Goal: Task Accomplishment & Management: Use online tool/utility

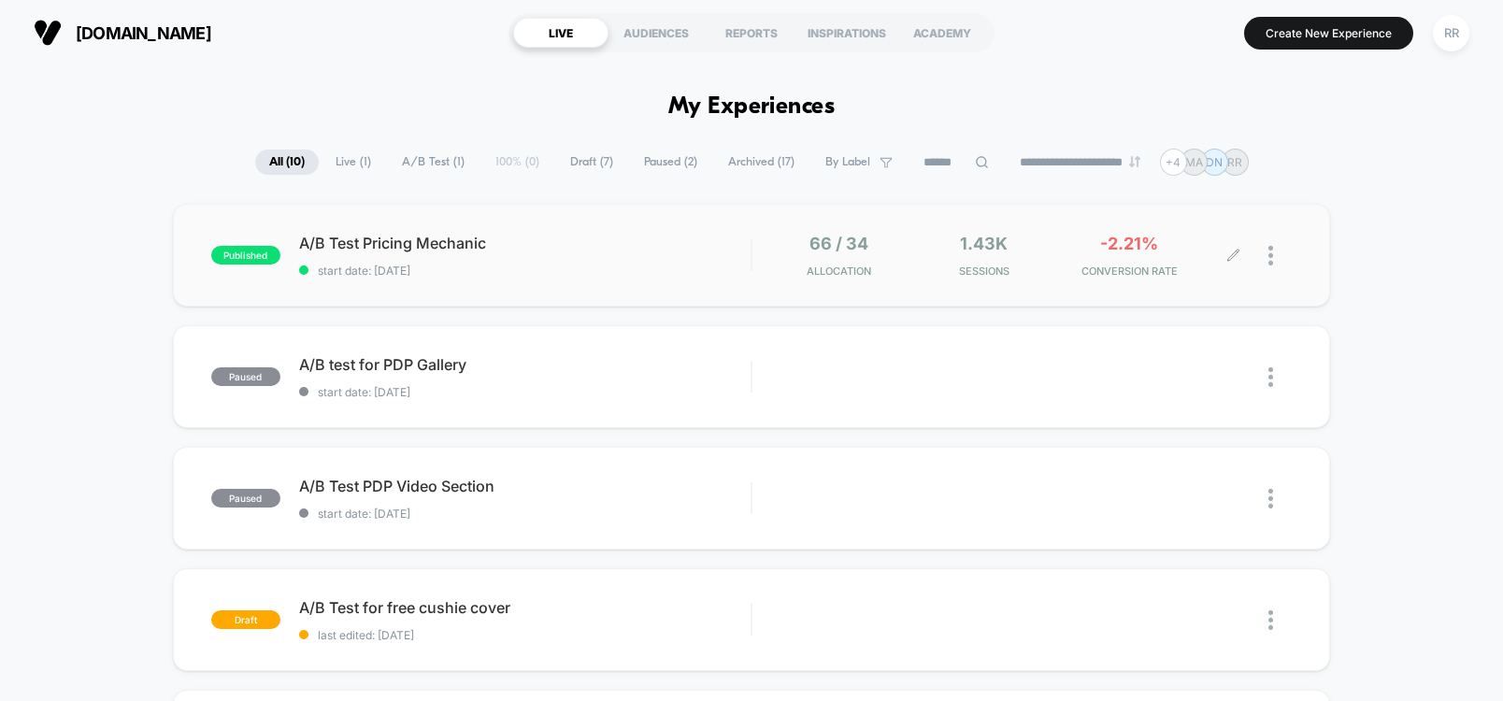
click at [1106, 249] on span "-2.21%" at bounding box center [1129, 244] width 58 height 20
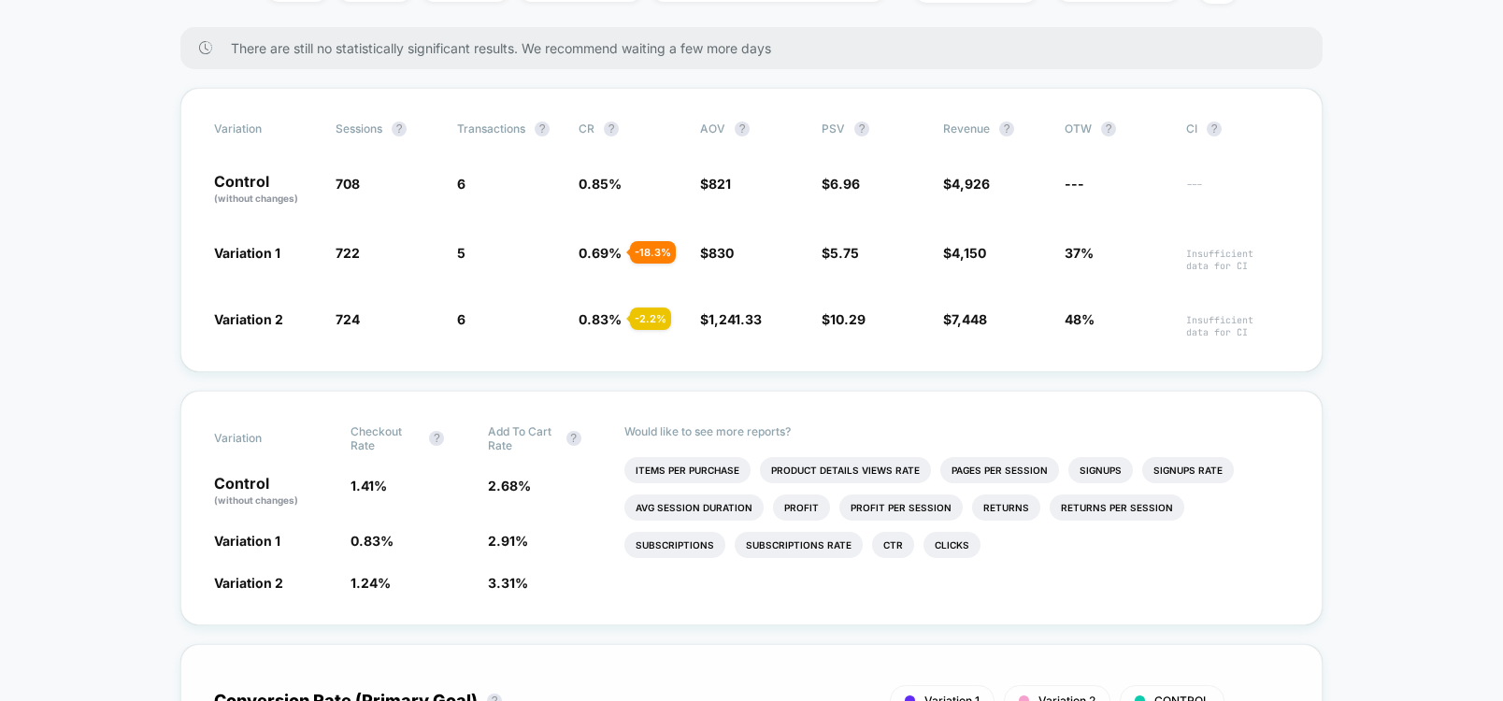
scroll to position [112, 0]
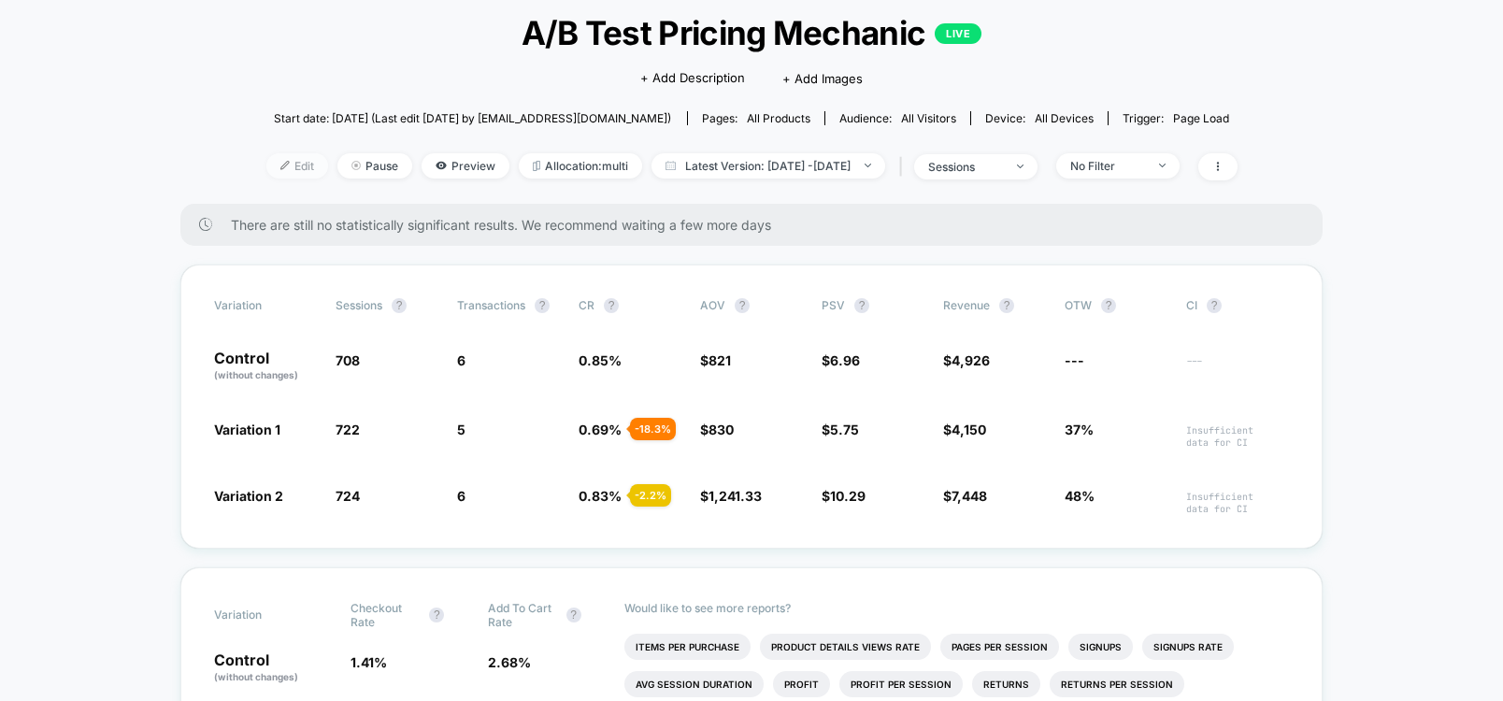
click at [280, 166] on img at bounding box center [284, 165] width 9 height 9
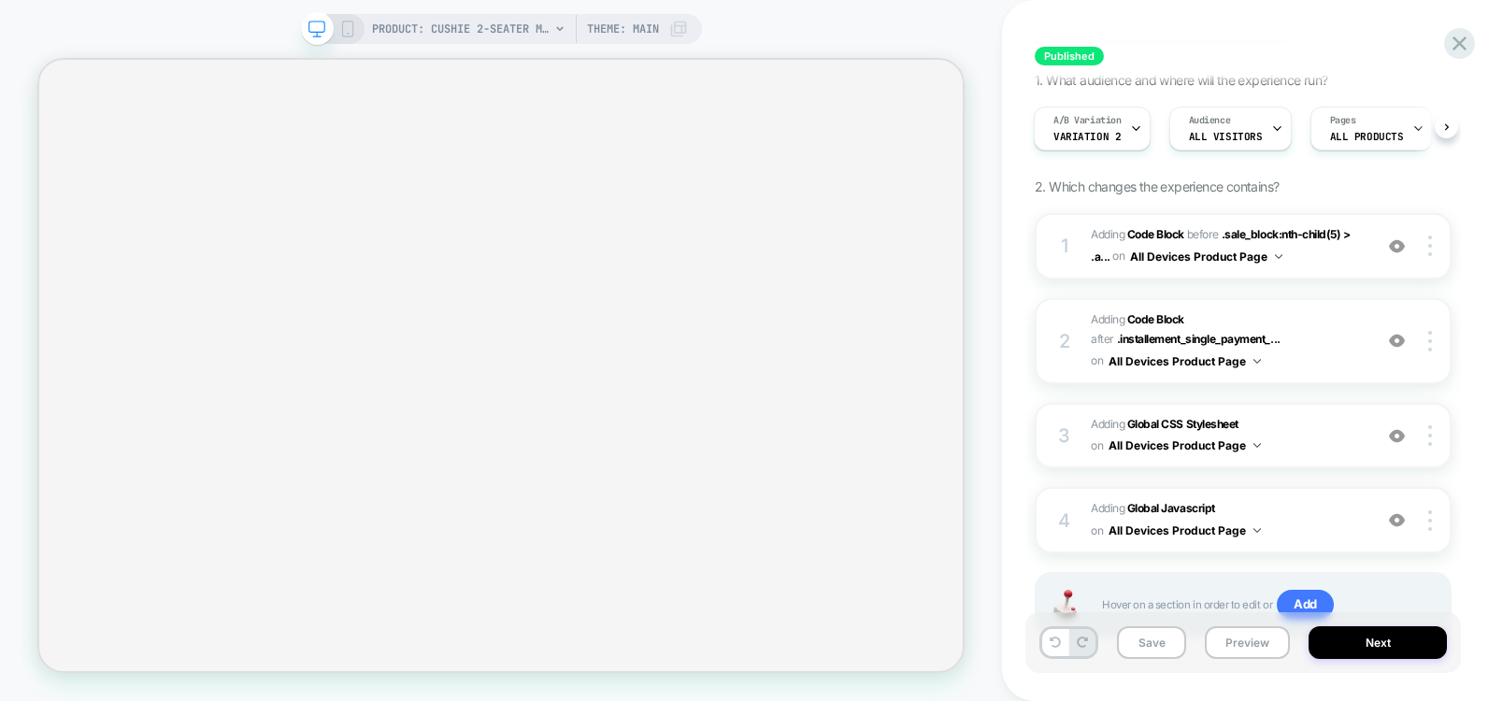
scroll to position [189, 0]
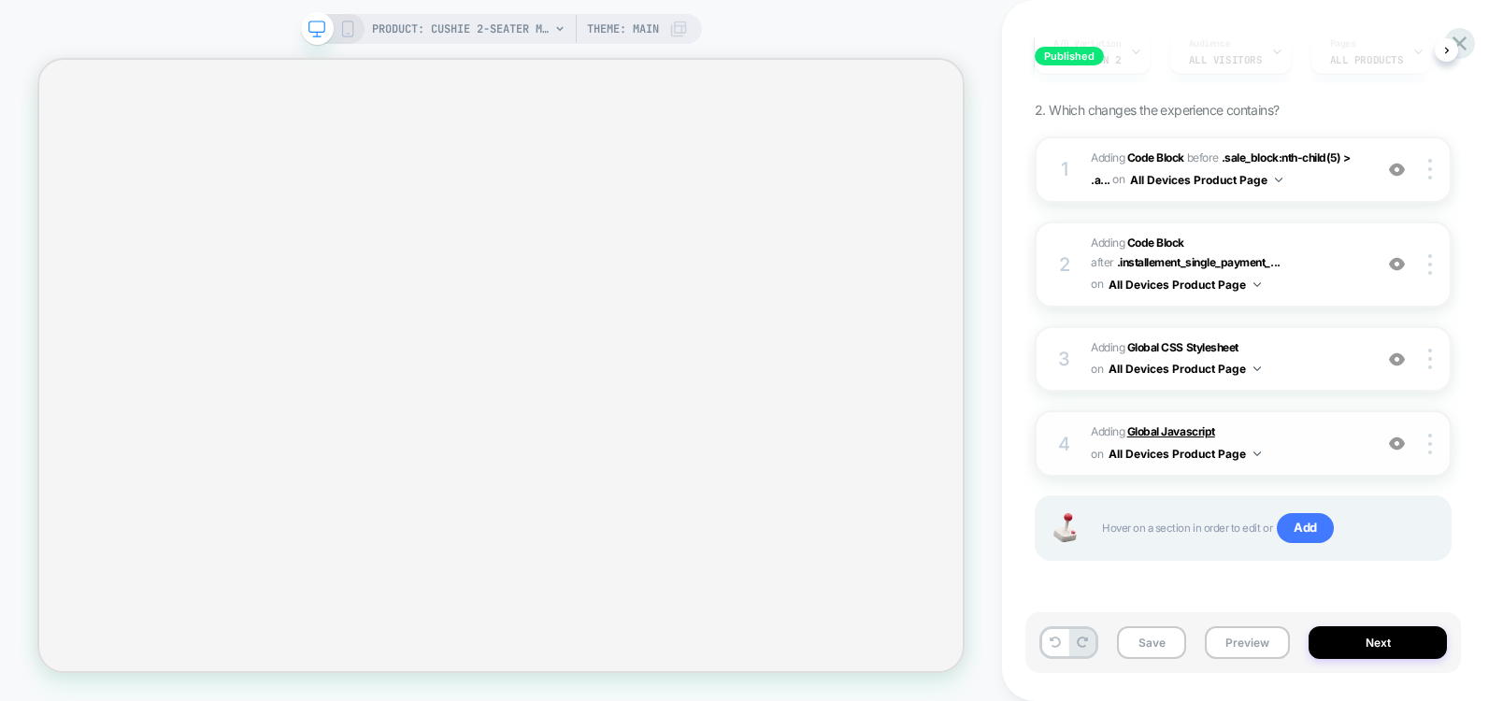
click at [1172, 425] on b "Global Javascript" at bounding box center [1171, 431] width 88 height 14
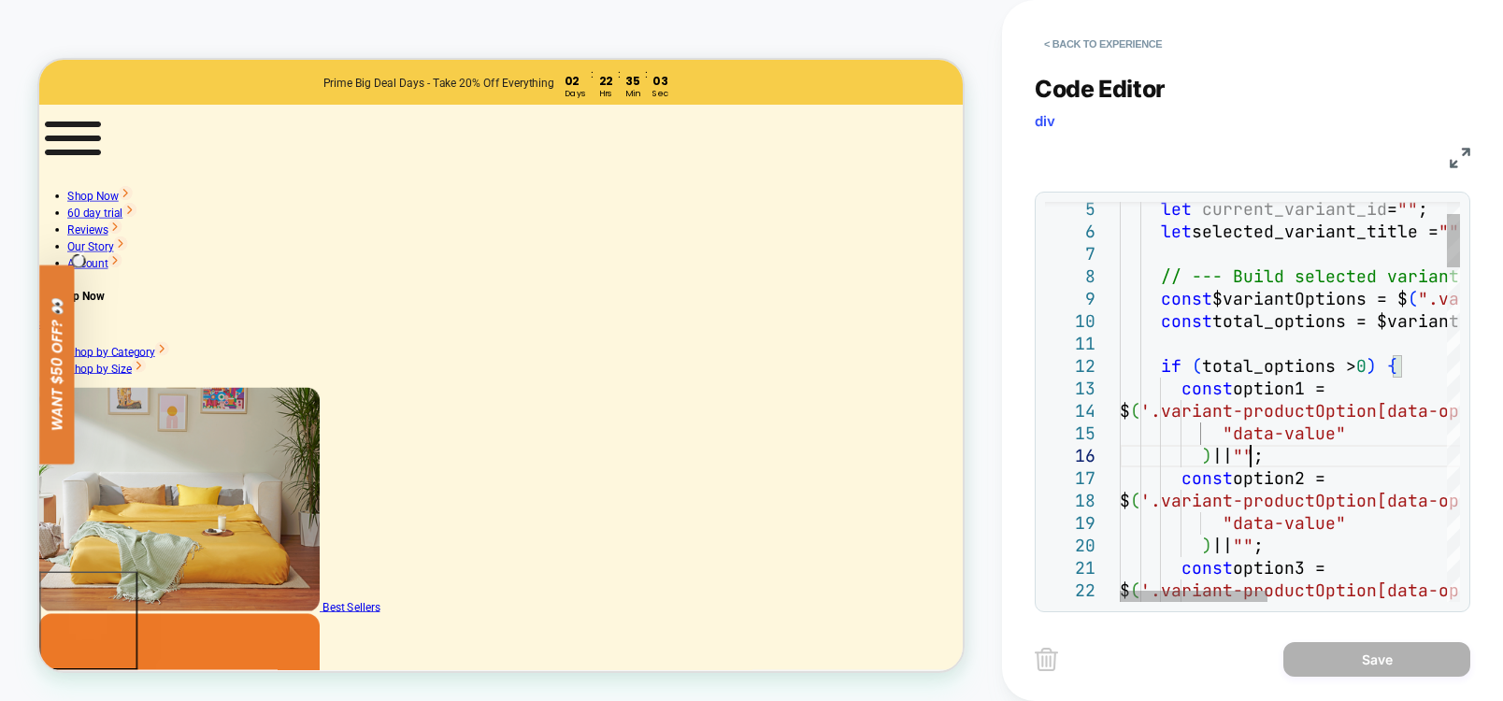
type textarea "**********"
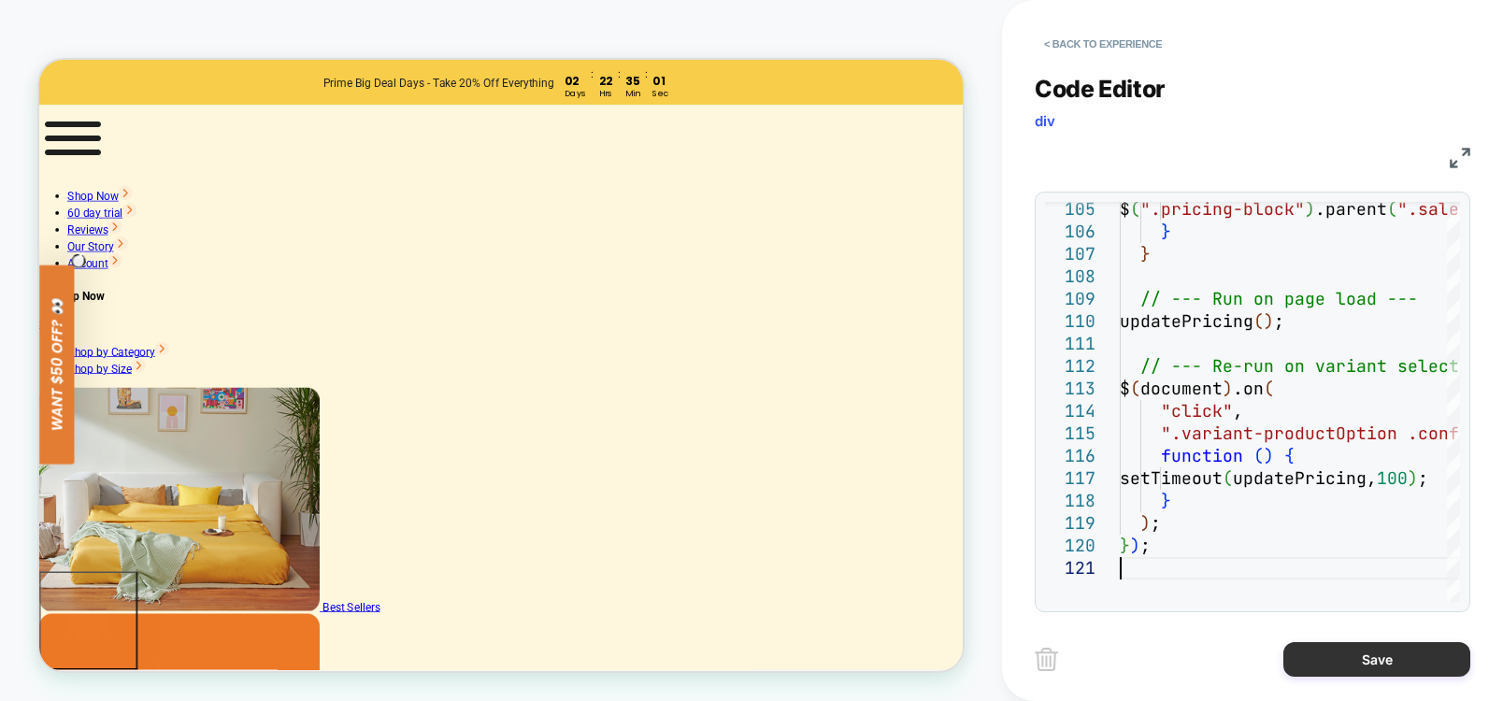
click at [1390, 662] on button "Save" at bounding box center [1376, 659] width 187 height 35
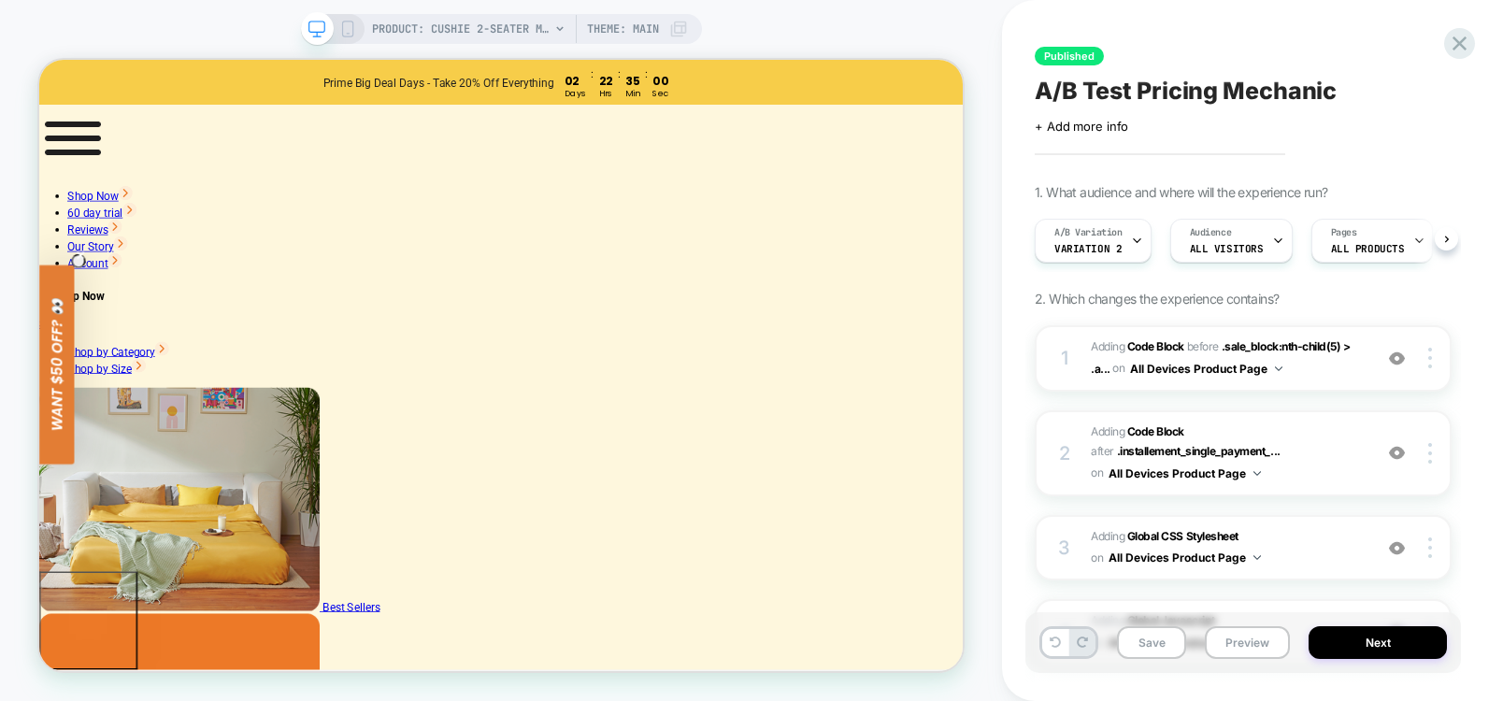
scroll to position [0, 1]
click at [1152, 636] on button "Save" at bounding box center [1151, 642] width 69 height 33
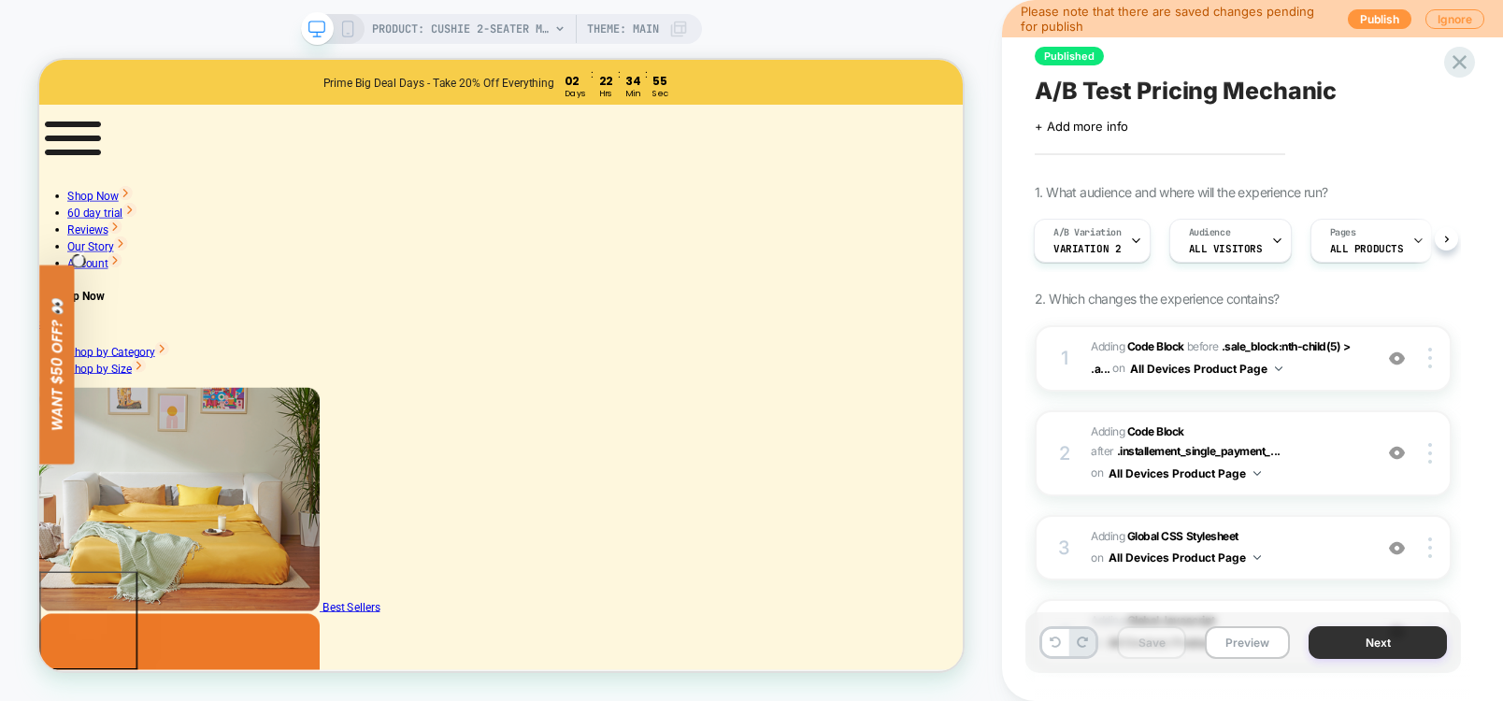
click at [1365, 656] on button "Next" at bounding box center [1378, 642] width 138 height 33
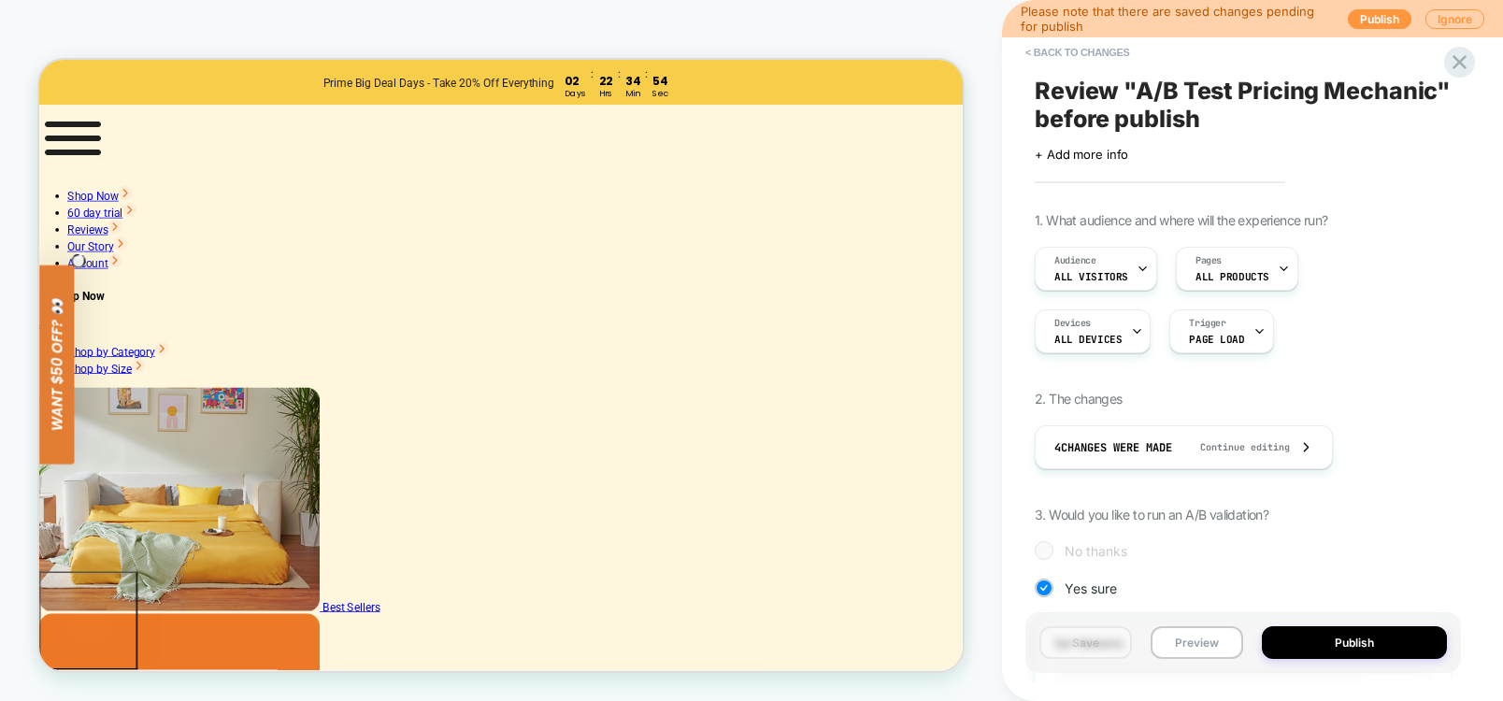
scroll to position [0, 2]
click at [1355, 643] on button "Publish" at bounding box center [1354, 642] width 185 height 33
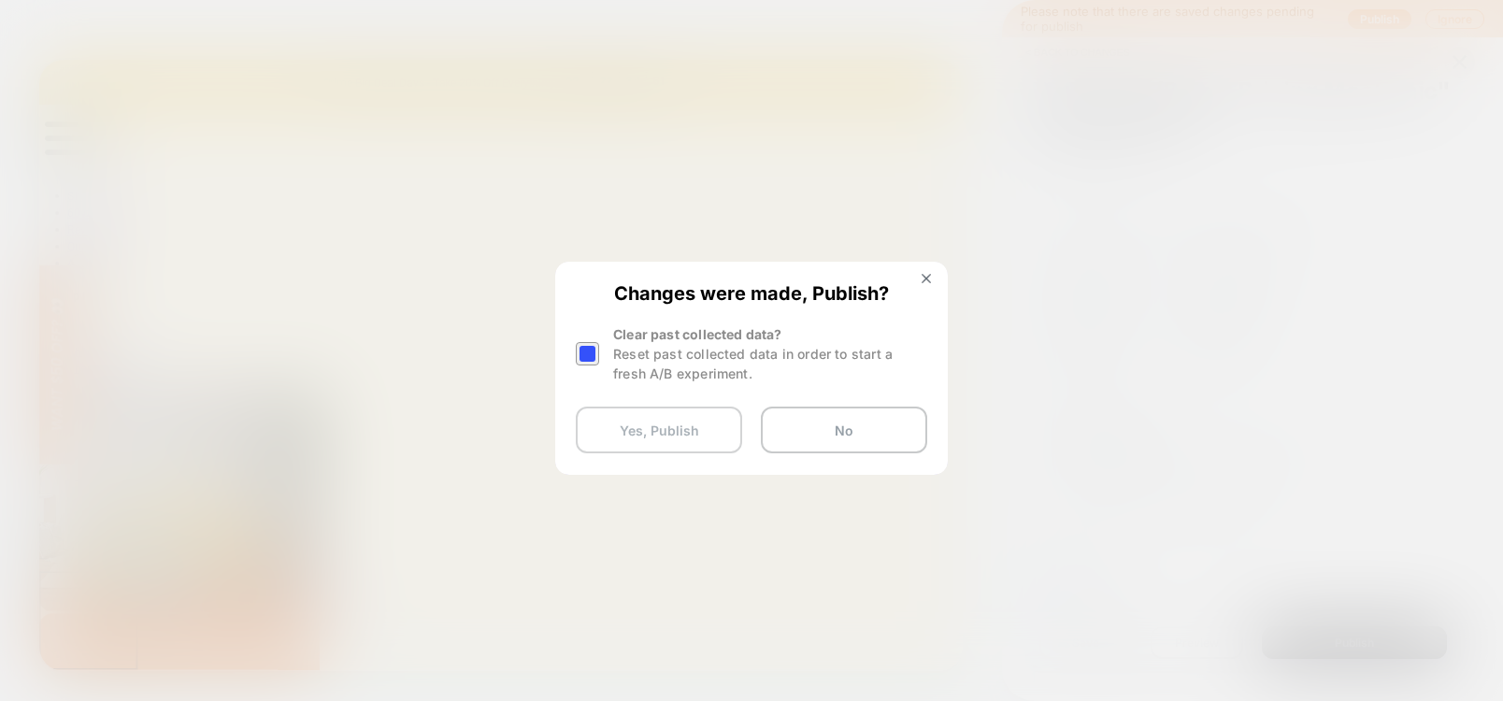
click at [689, 425] on button "Yes, Publish" at bounding box center [659, 430] width 166 height 47
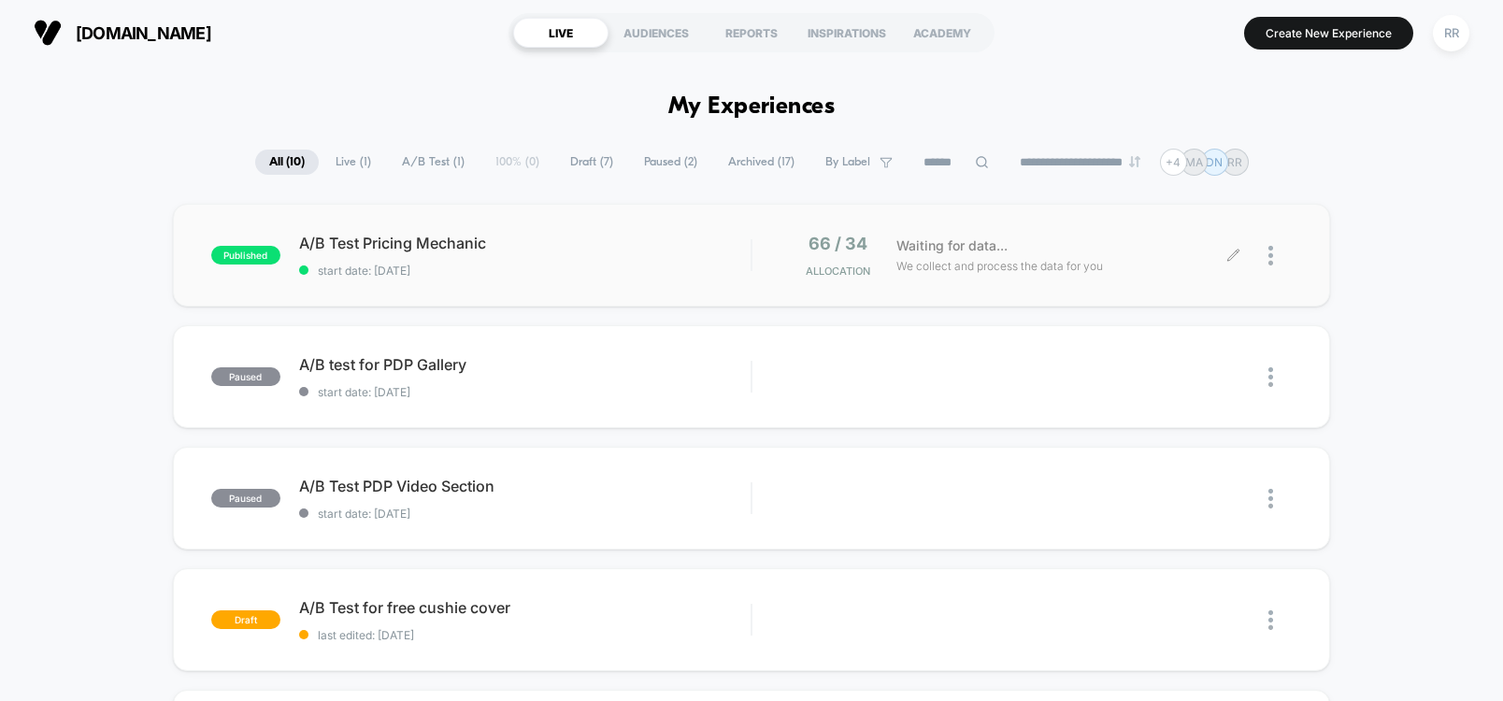
click at [1236, 251] on icon at bounding box center [1233, 255] width 11 height 11
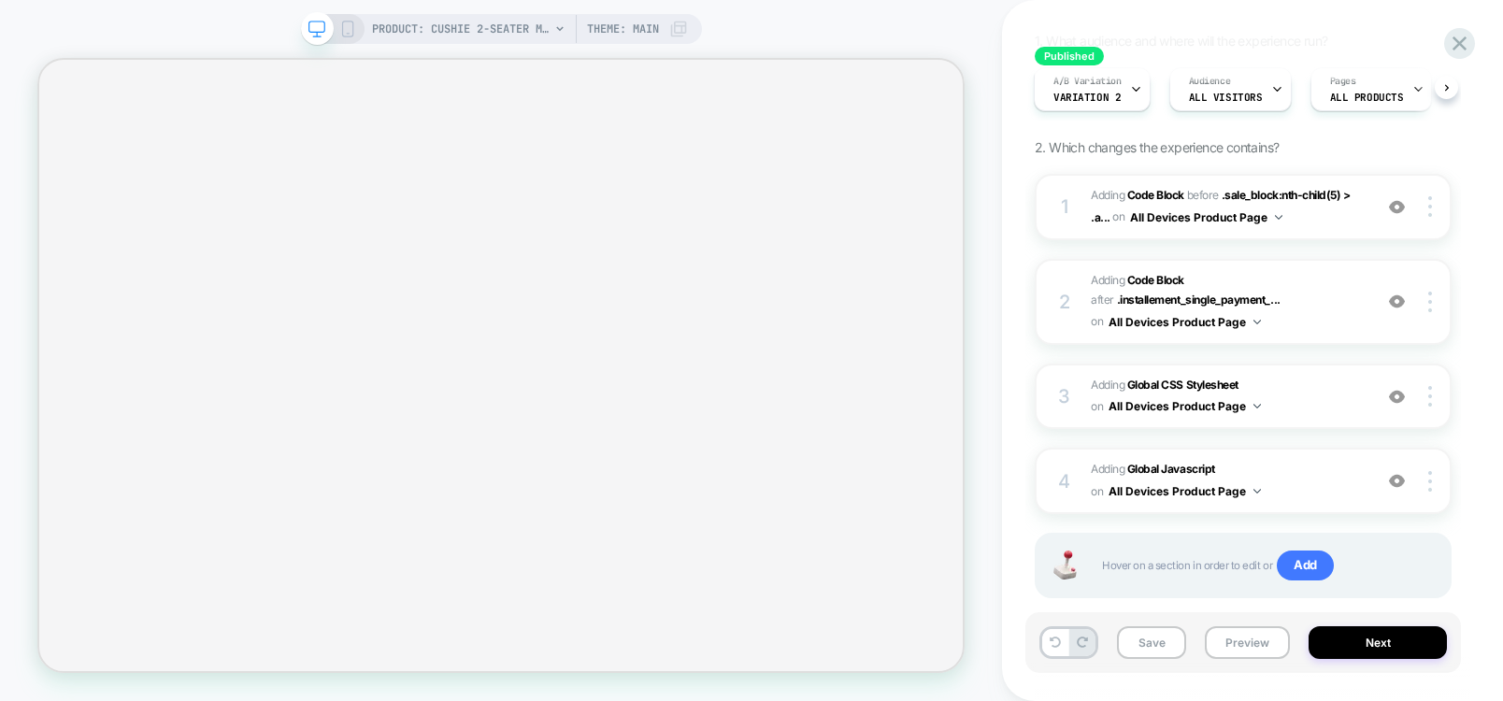
scroll to position [189, 0]
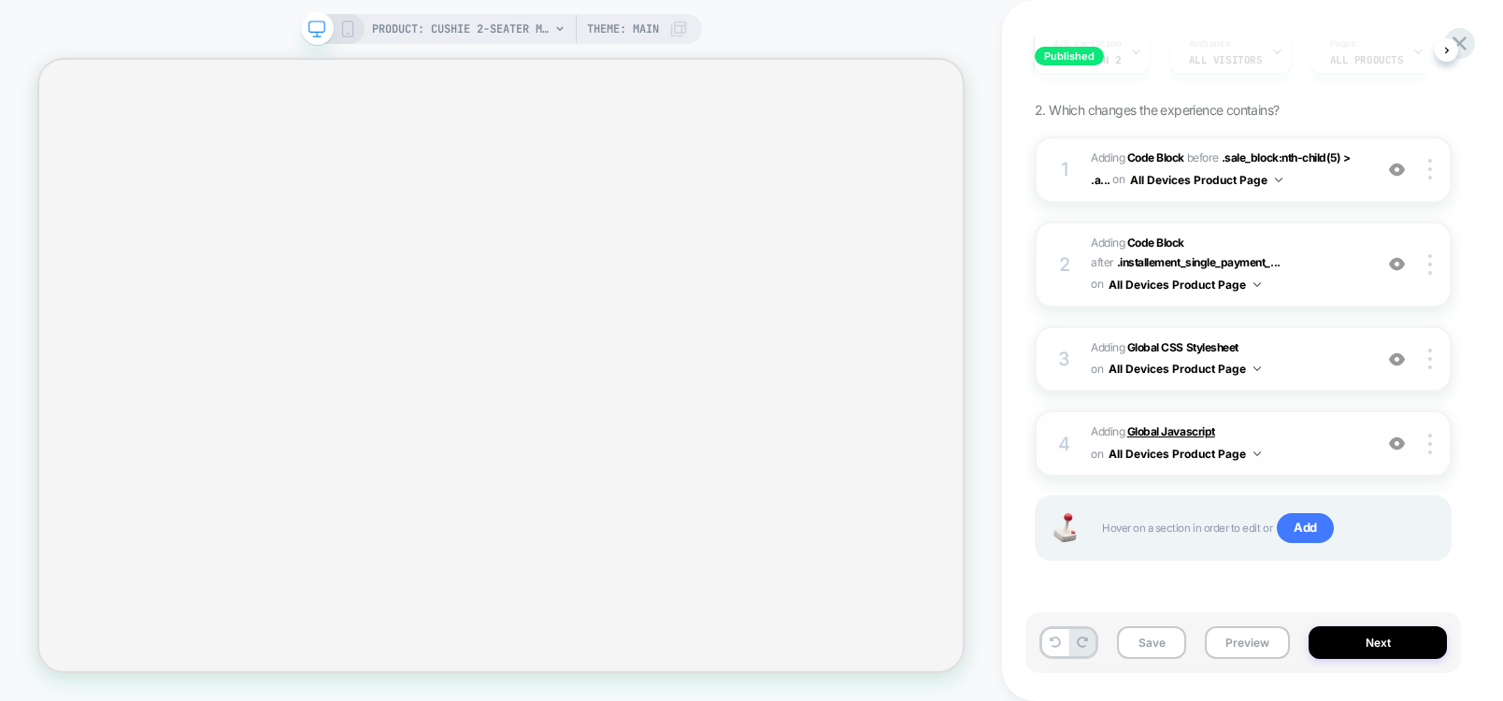
click at [1201, 430] on b "Global Javascript" at bounding box center [1171, 431] width 88 height 14
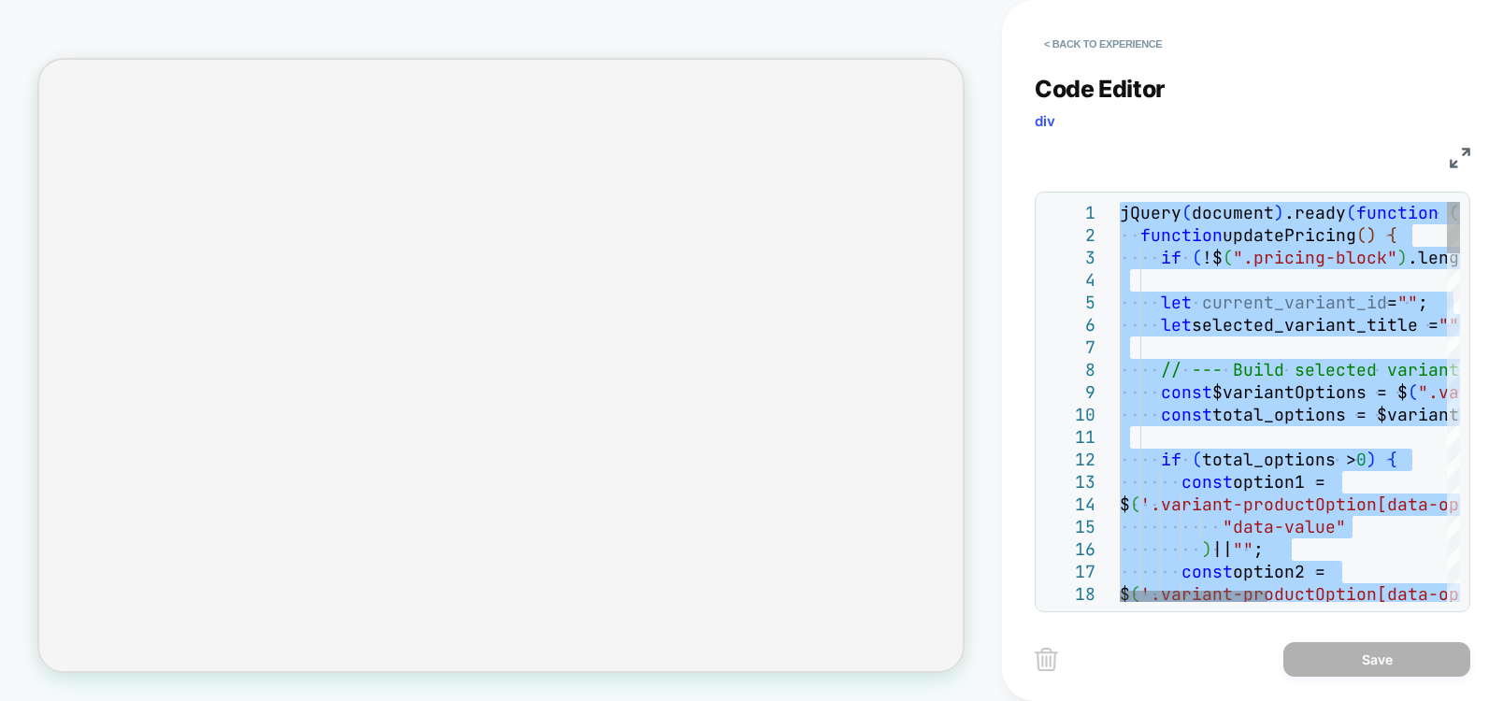
type textarea "* **** ***"
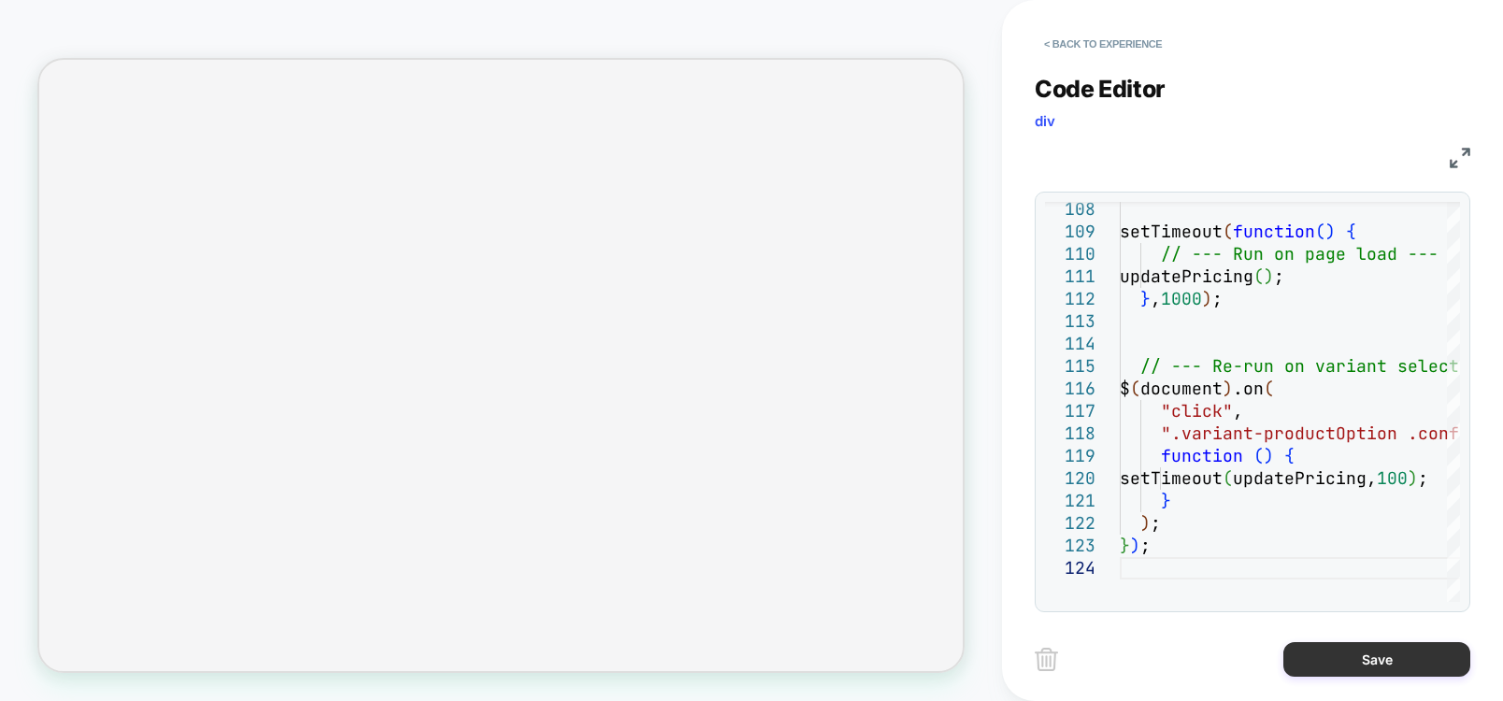
click at [1349, 653] on button "Save" at bounding box center [1376, 659] width 187 height 35
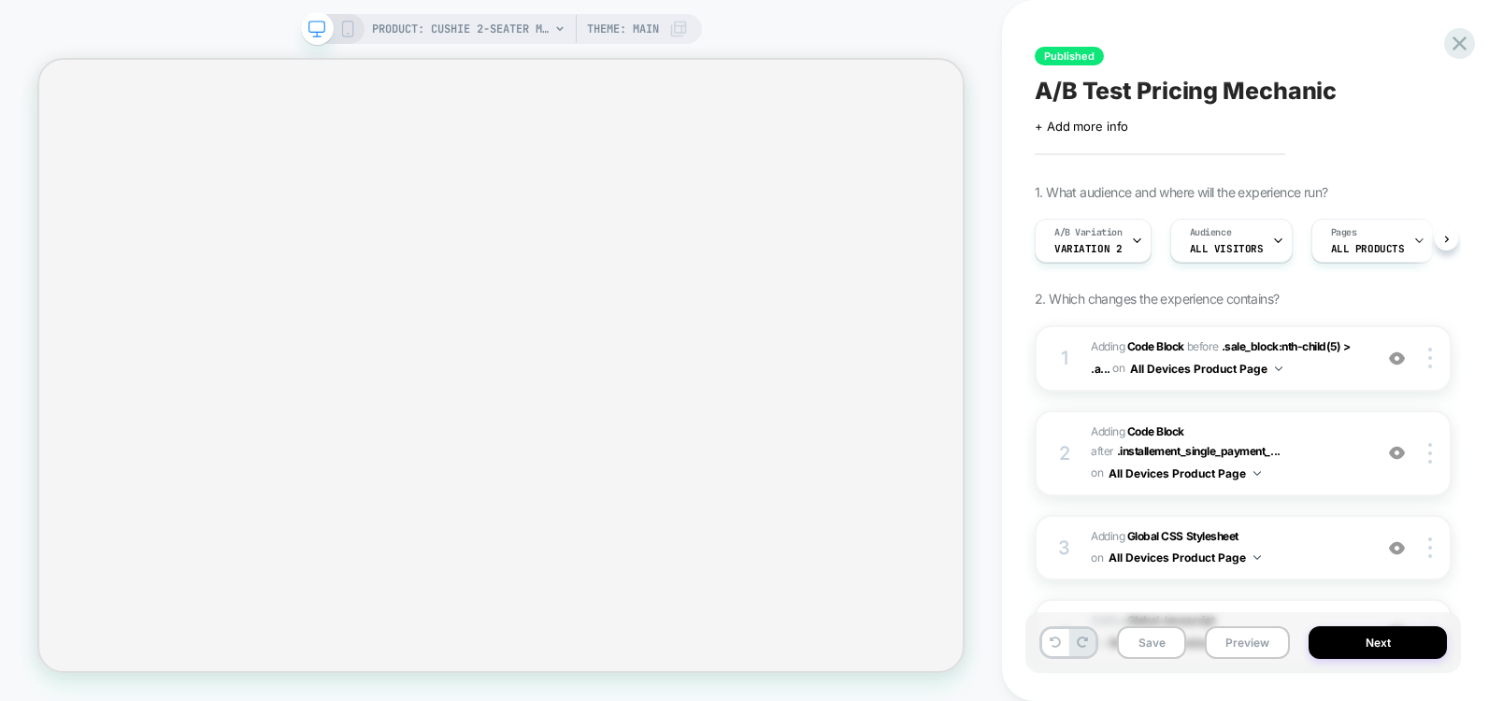
scroll to position [0, 1]
click at [1159, 653] on button "Save" at bounding box center [1151, 642] width 69 height 33
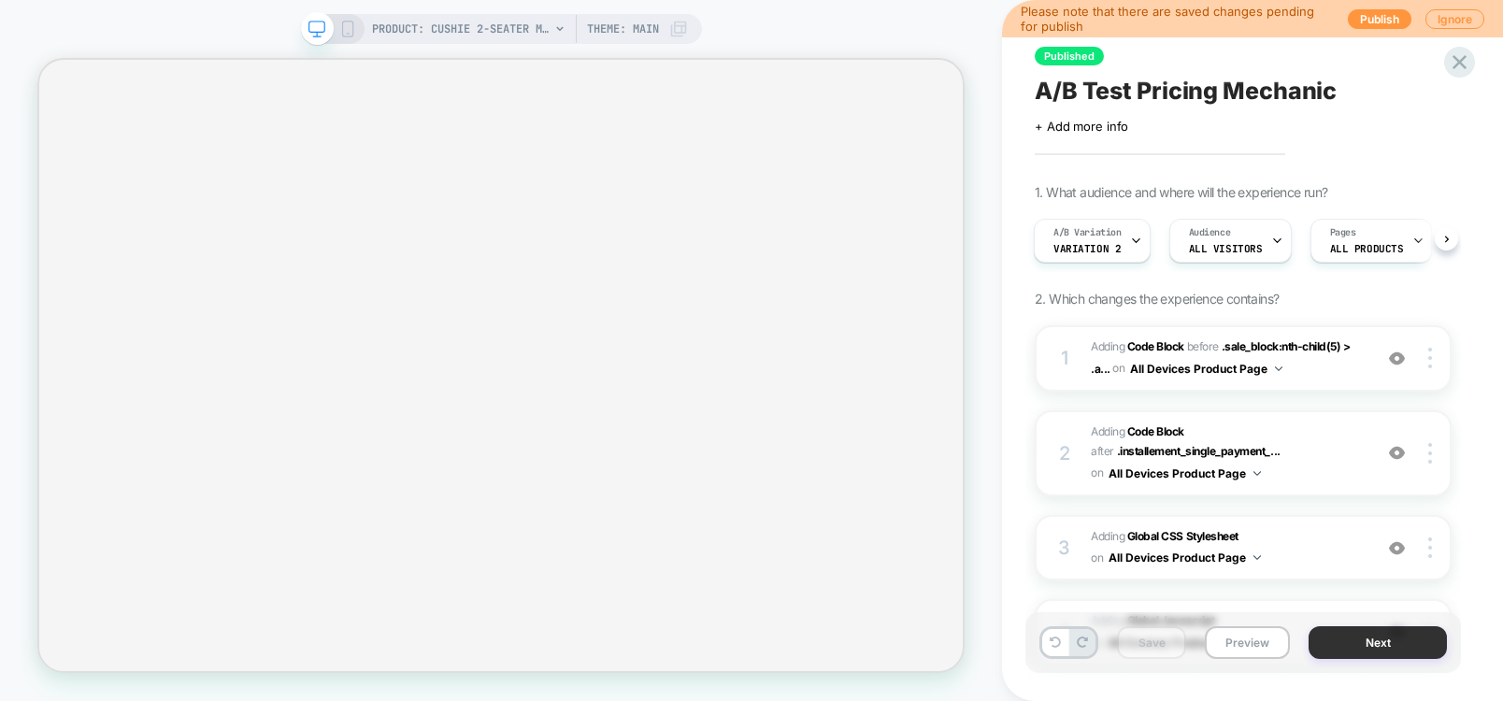
click at [1415, 644] on button "Next" at bounding box center [1378, 642] width 138 height 33
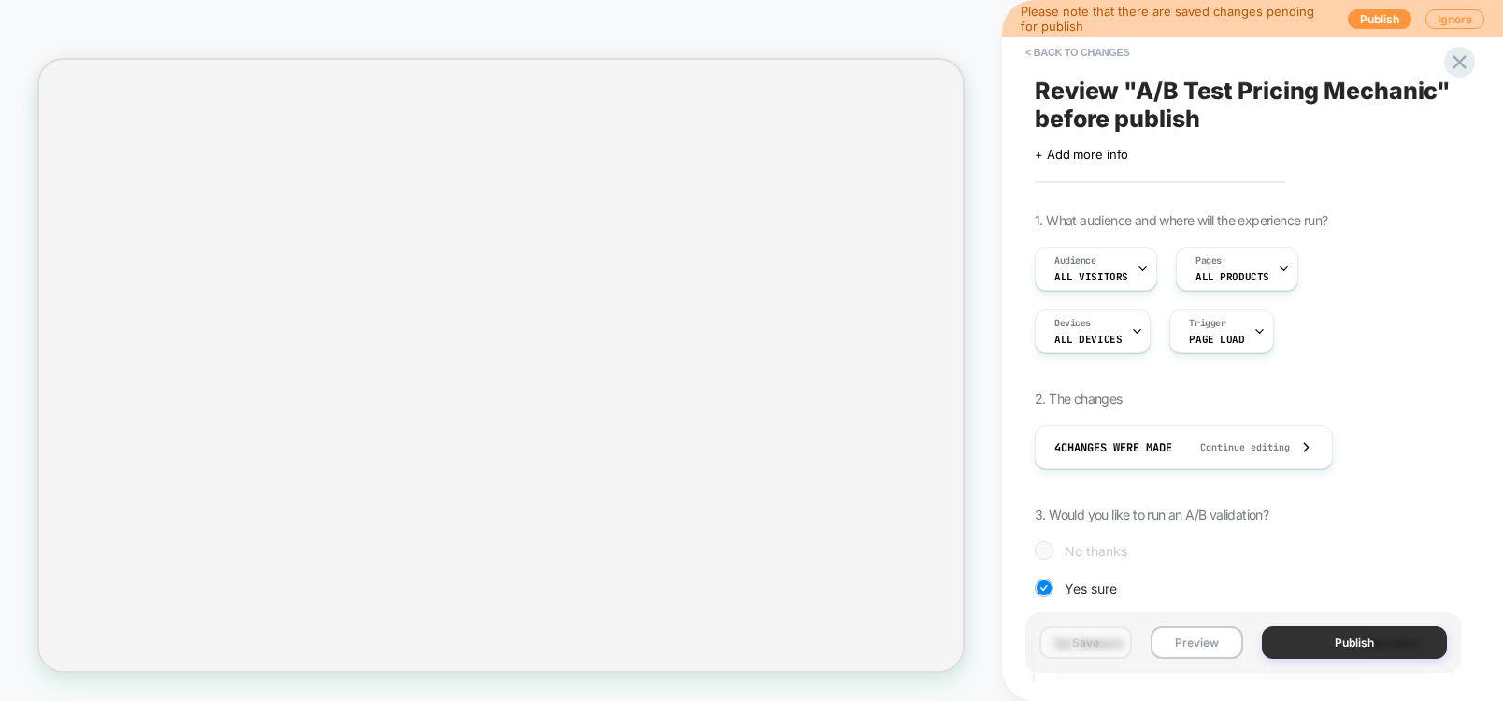
scroll to position [0, 2]
click at [1324, 648] on button "Publish" at bounding box center [1354, 642] width 185 height 33
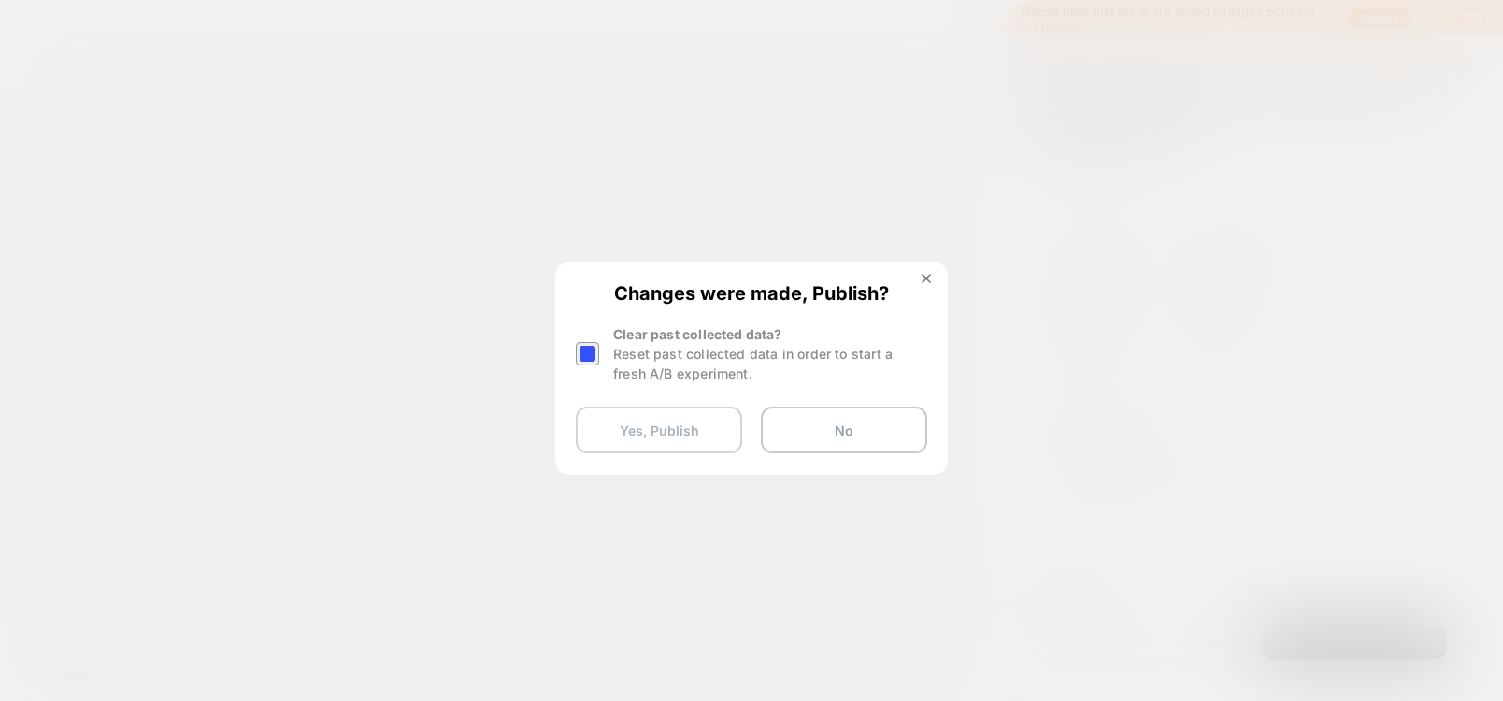
click at [652, 423] on button "Yes, Publish" at bounding box center [659, 430] width 166 height 47
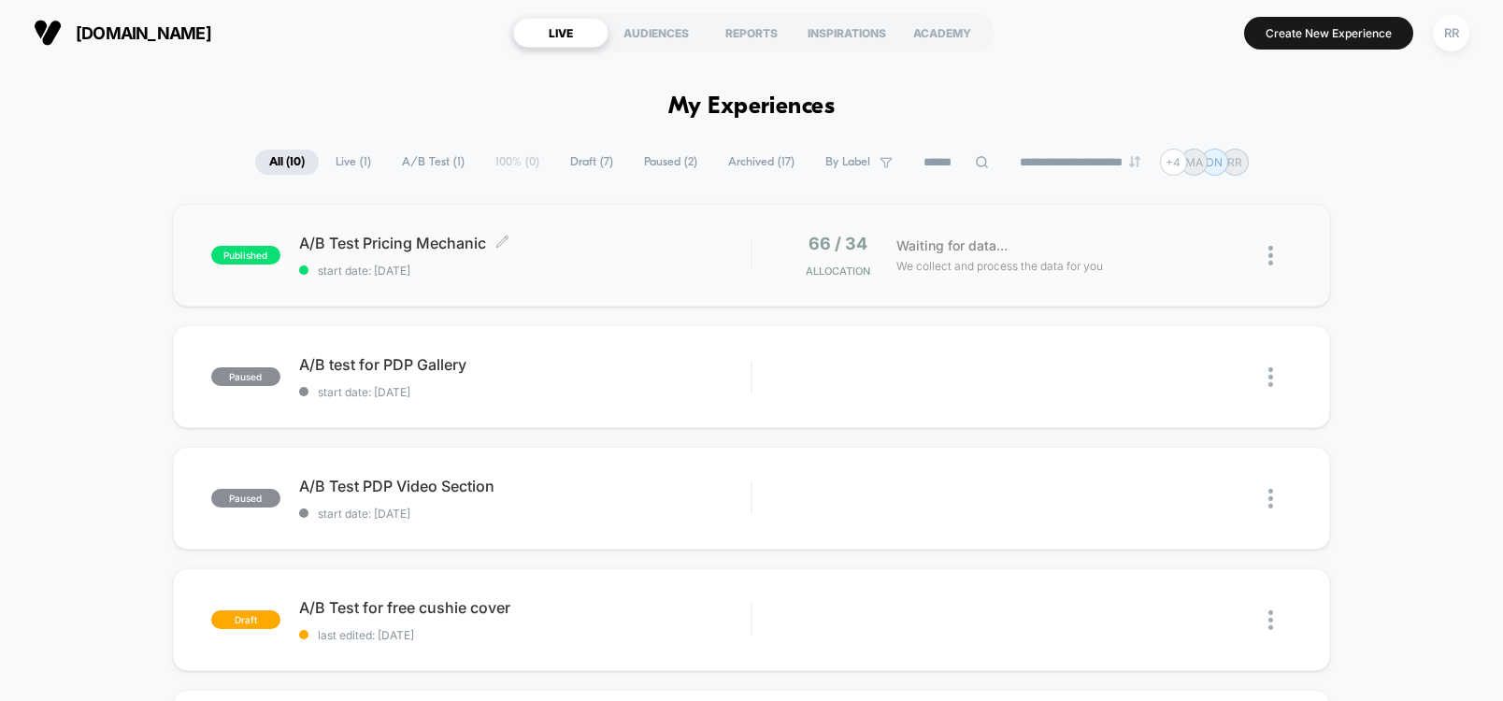
click at [306, 235] on span "A/B Test Pricing Mechanic Click to edit experience details" at bounding box center [525, 243] width 452 height 19
